Goal: Navigation & Orientation: Find specific page/section

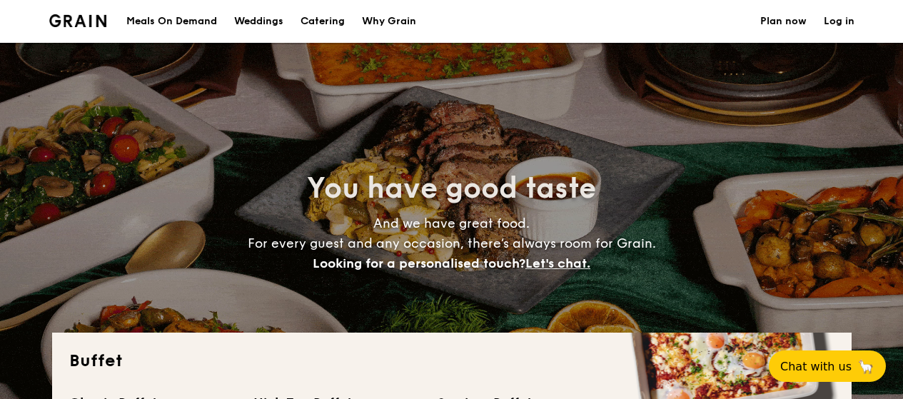
select select
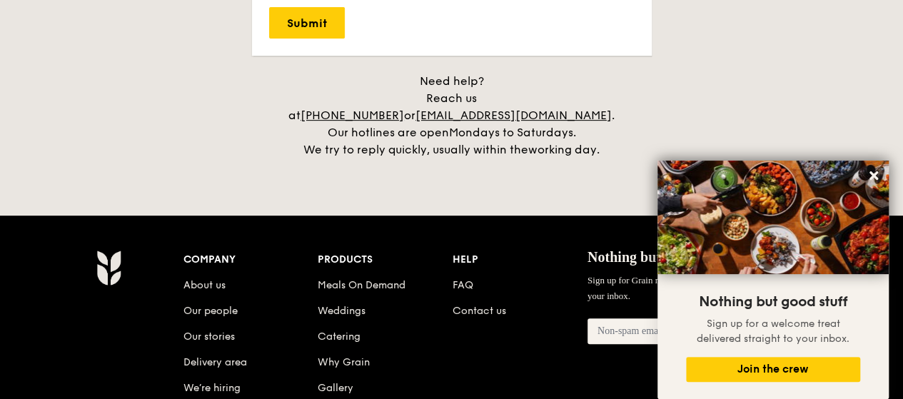
scroll to position [2824, 0]
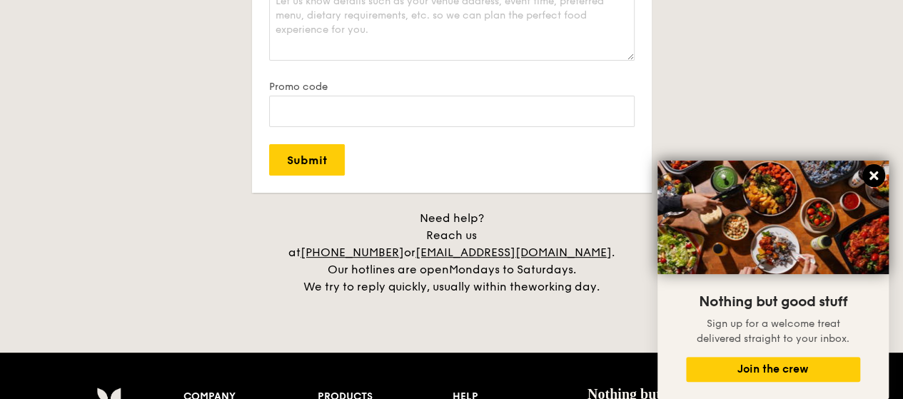
click at [869, 175] on icon at bounding box center [873, 175] width 13 height 13
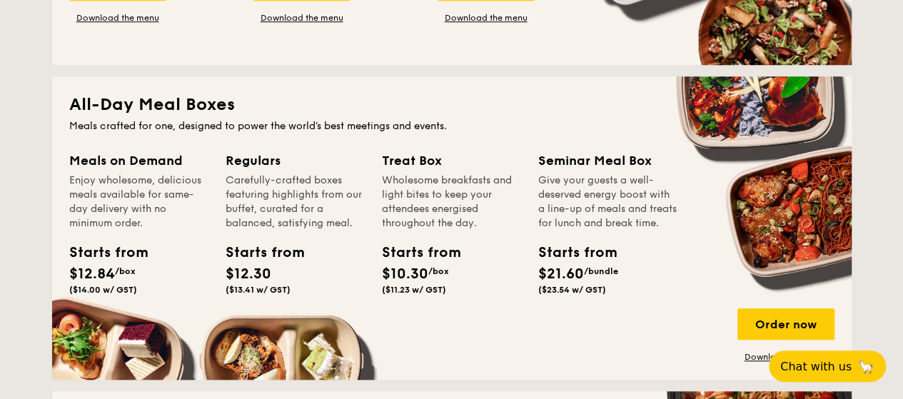
scroll to position [571, 0]
click at [788, 325] on div "Order now" at bounding box center [785, 323] width 97 height 31
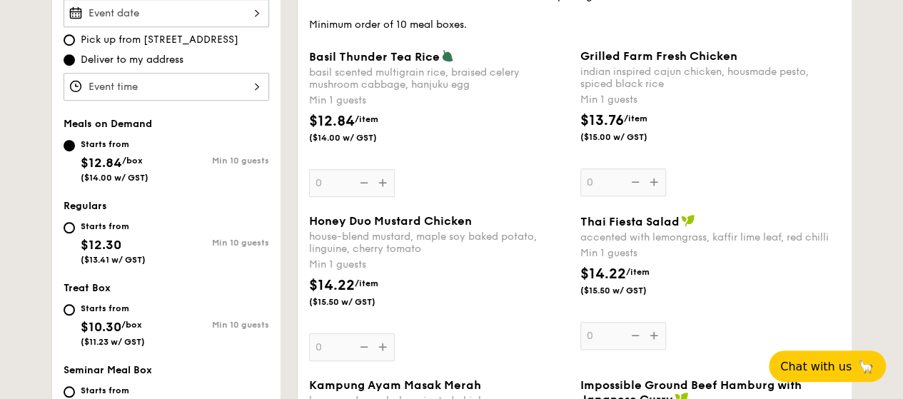
scroll to position [500, 0]
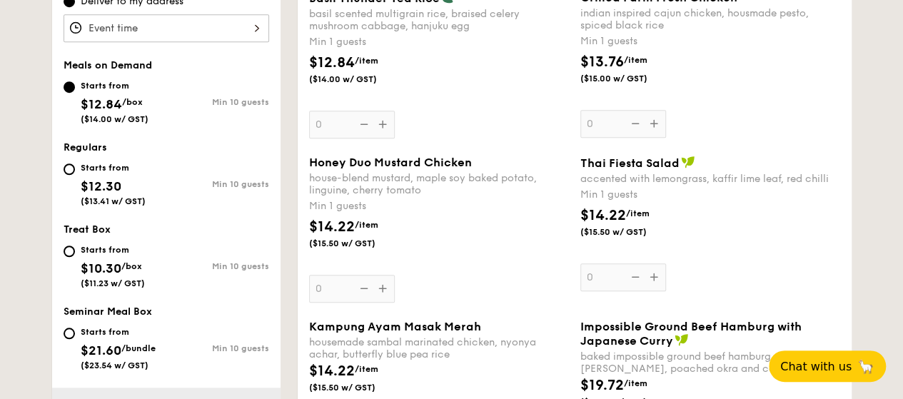
select select
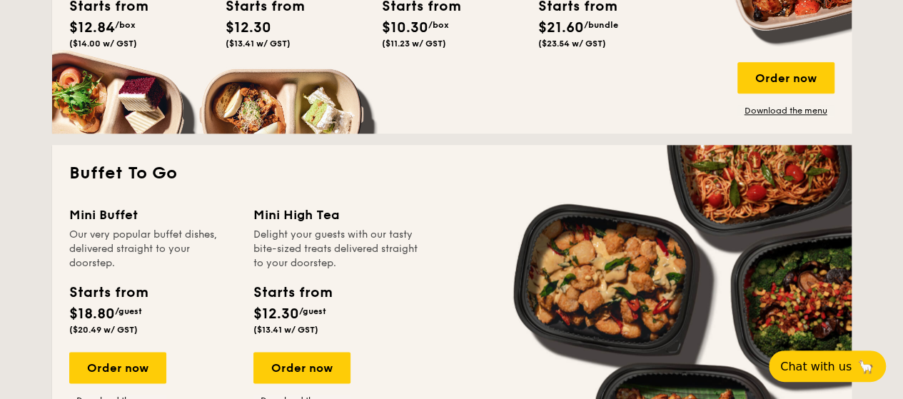
scroll to position [817, 0]
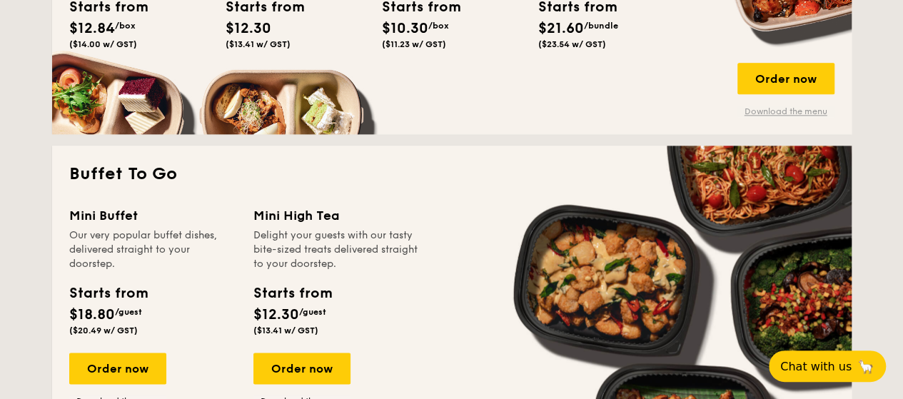
click at [799, 113] on link "Download the menu" at bounding box center [785, 111] width 97 height 11
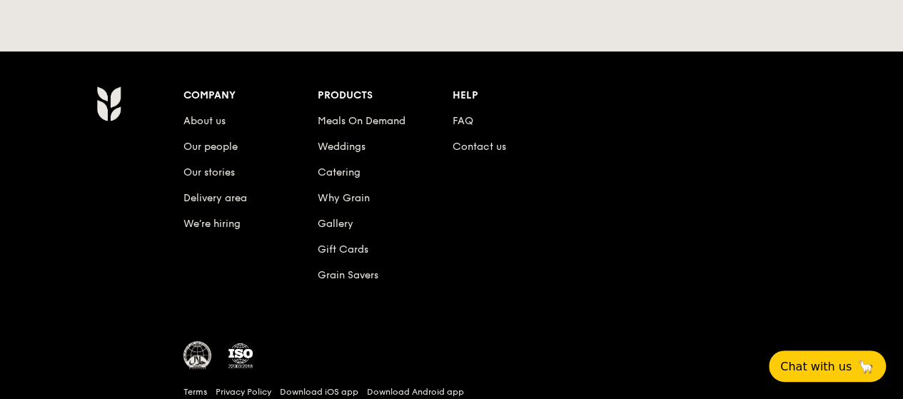
scroll to position [3181, 0]
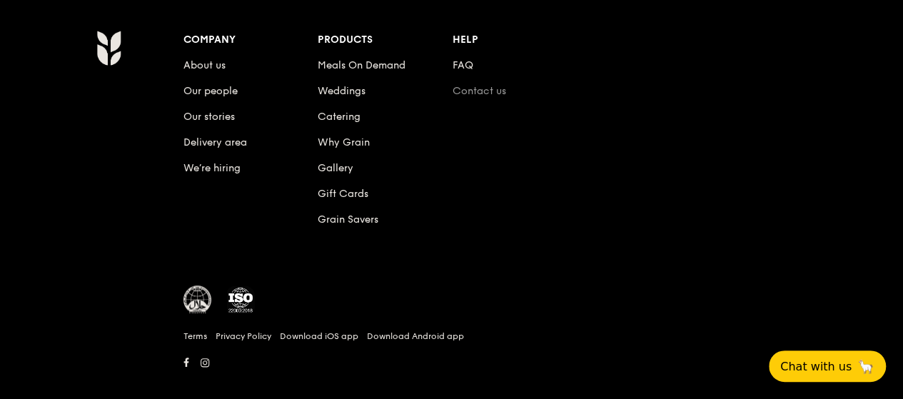
click at [484, 85] on link "Contact us" at bounding box center [480, 91] width 54 height 12
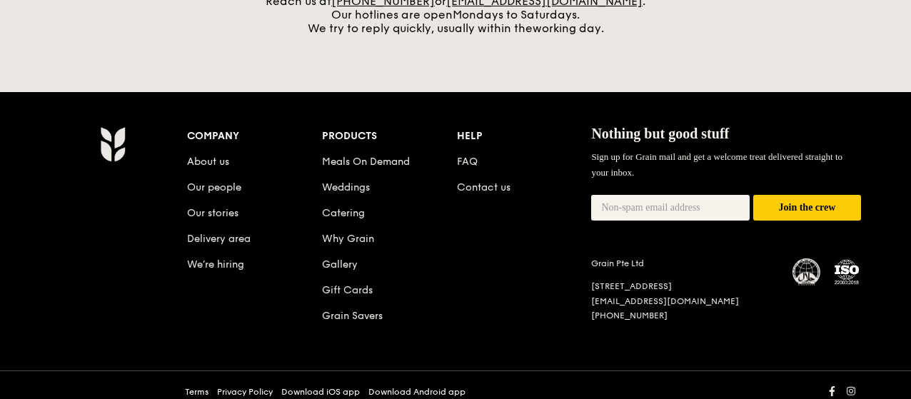
scroll to position [674, 0]
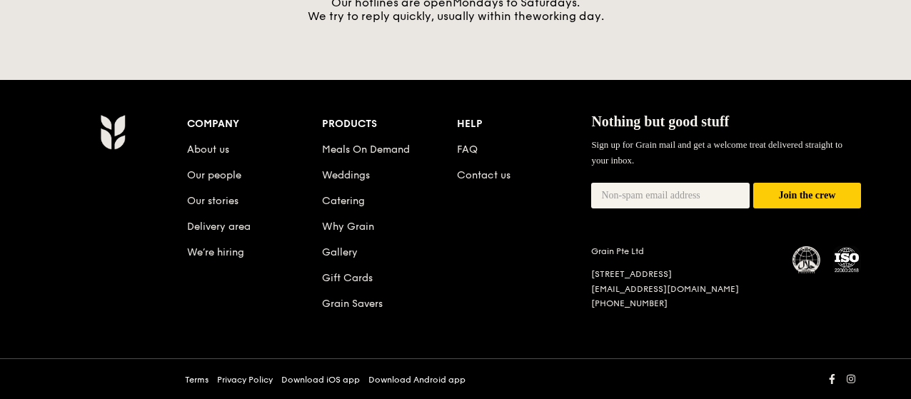
drag, startPoint x: 715, startPoint y: 272, endPoint x: 766, endPoint y: 276, distance: 50.9
click at [766, 276] on div "[STREET_ADDRESS]" at bounding box center [683, 274] width 184 height 12
copy div "369972"
click at [350, 276] on link "Gift Cards" at bounding box center [347, 278] width 51 height 12
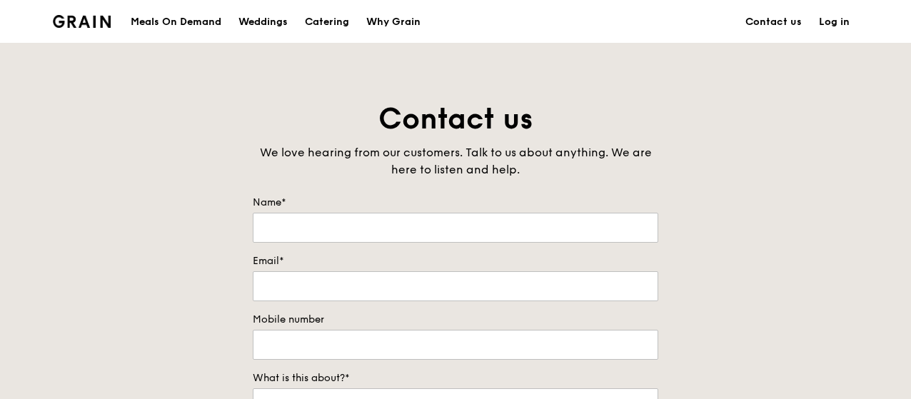
scroll to position [674, 0]
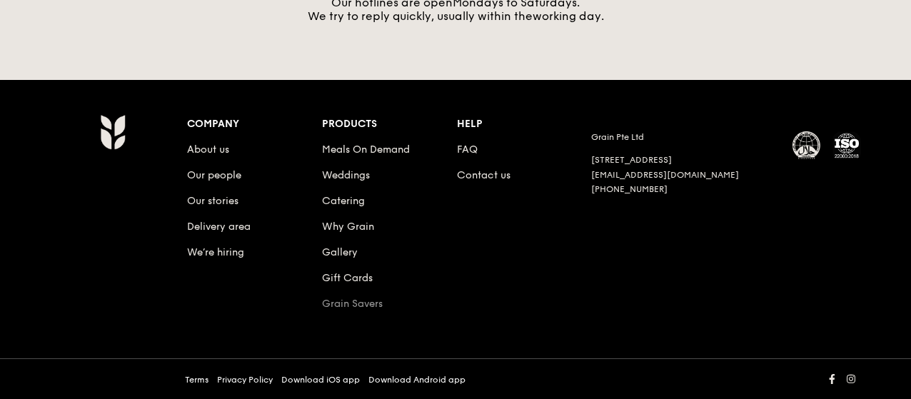
click at [370, 303] on link "Grain Savers" at bounding box center [352, 304] width 61 height 12
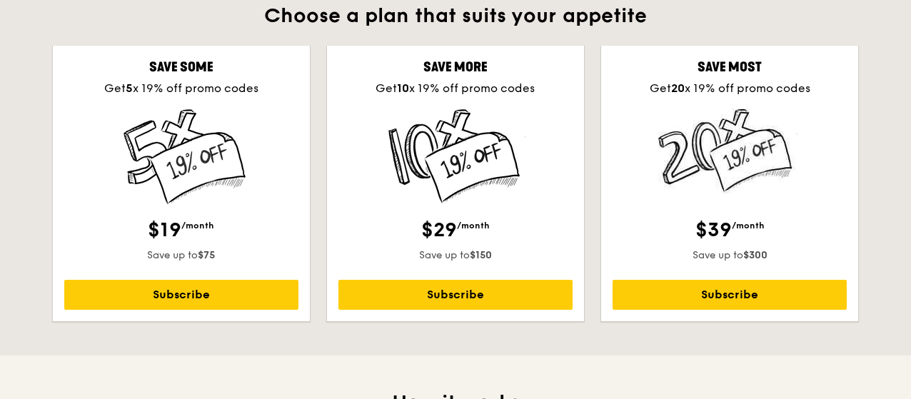
scroll to position [428, 0]
